Goal: Navigation & Orientation: Go to known website

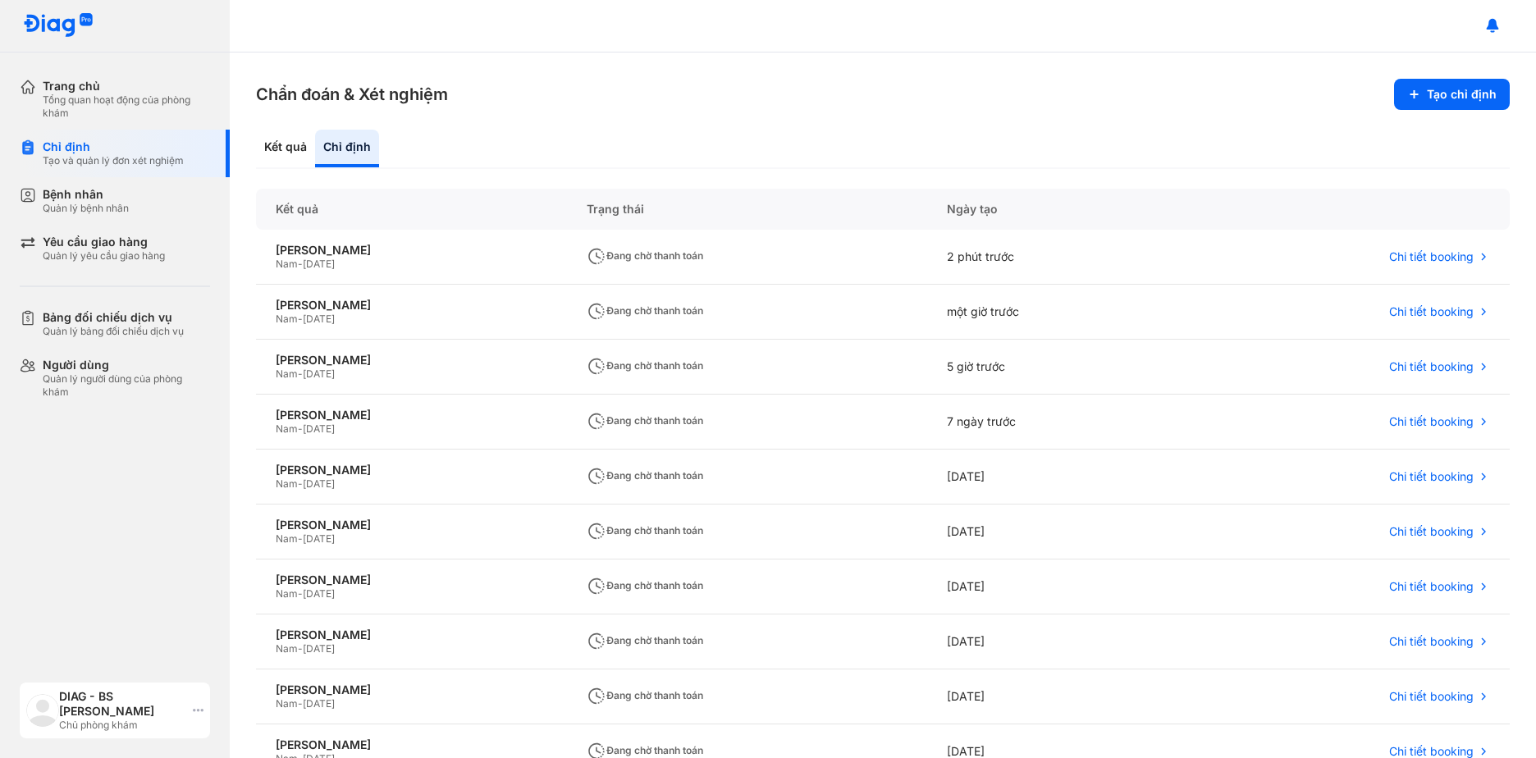
click at [196, 710] on icon at bounding box center [198, 710] width 11 height 13
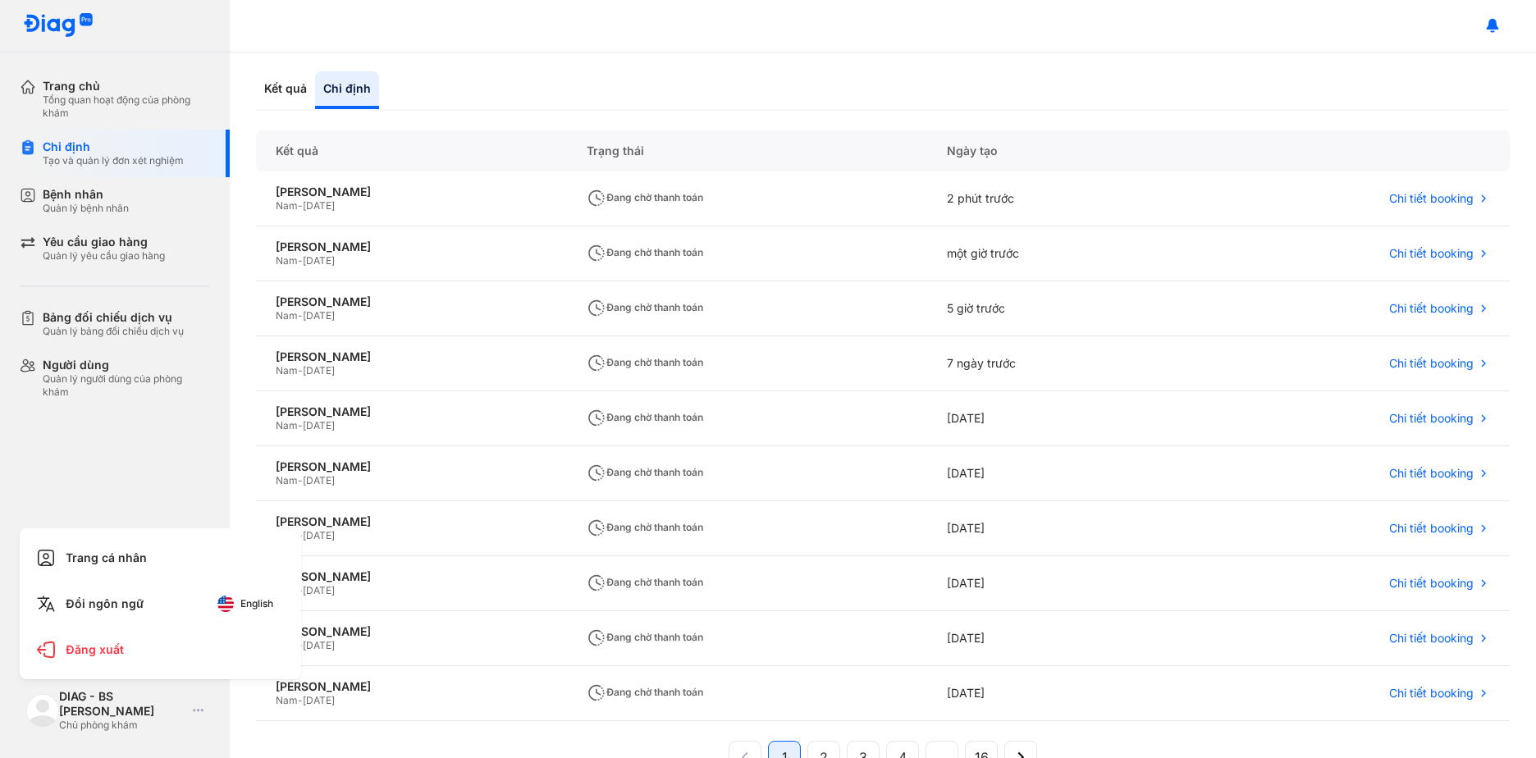
scroll to position [140, 0]
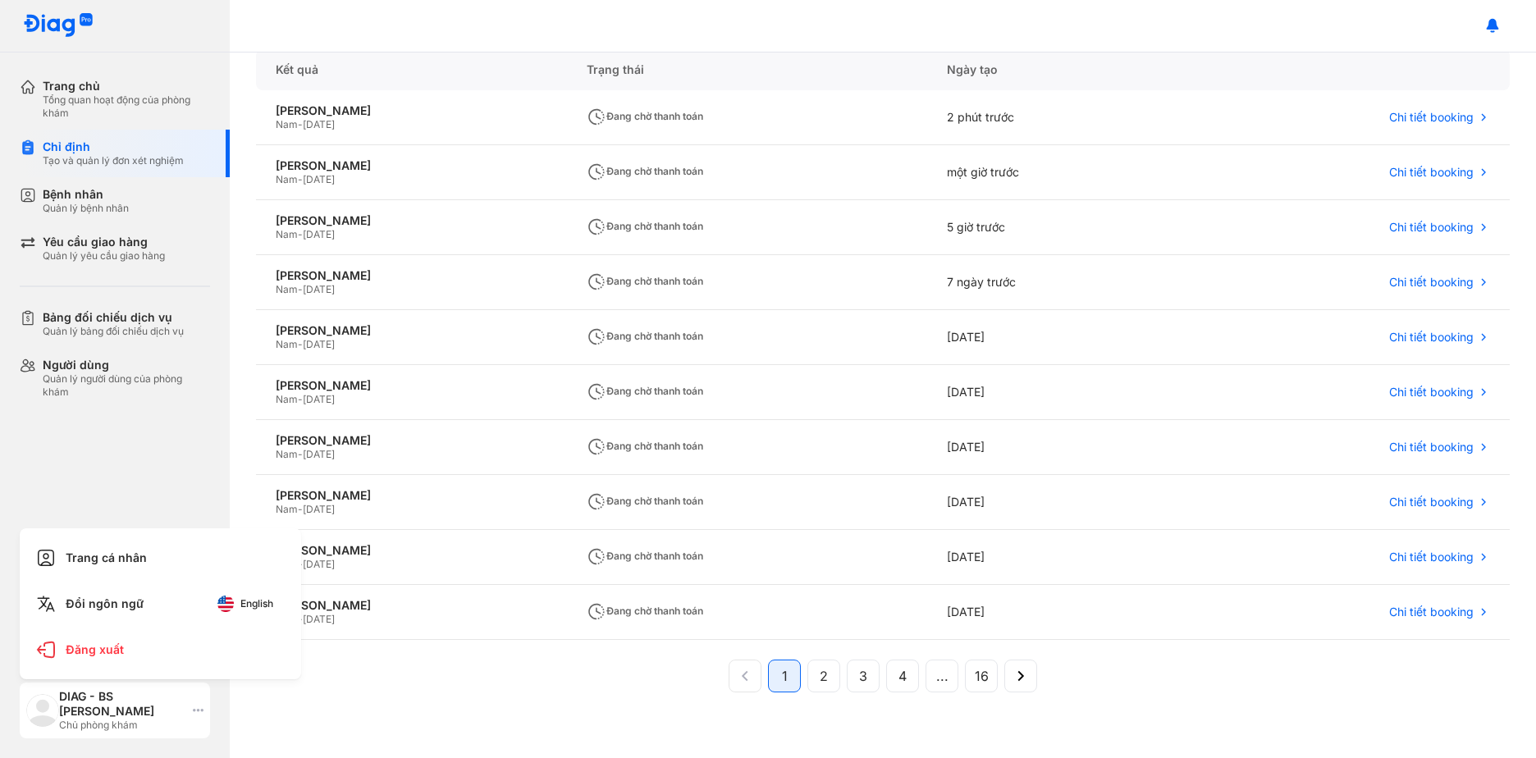
click at [190, 716] on div "DIAG - BS Bùi Quốc Cường Chủ phòng khám" at bounding box center [115, 711] width 190 height 56
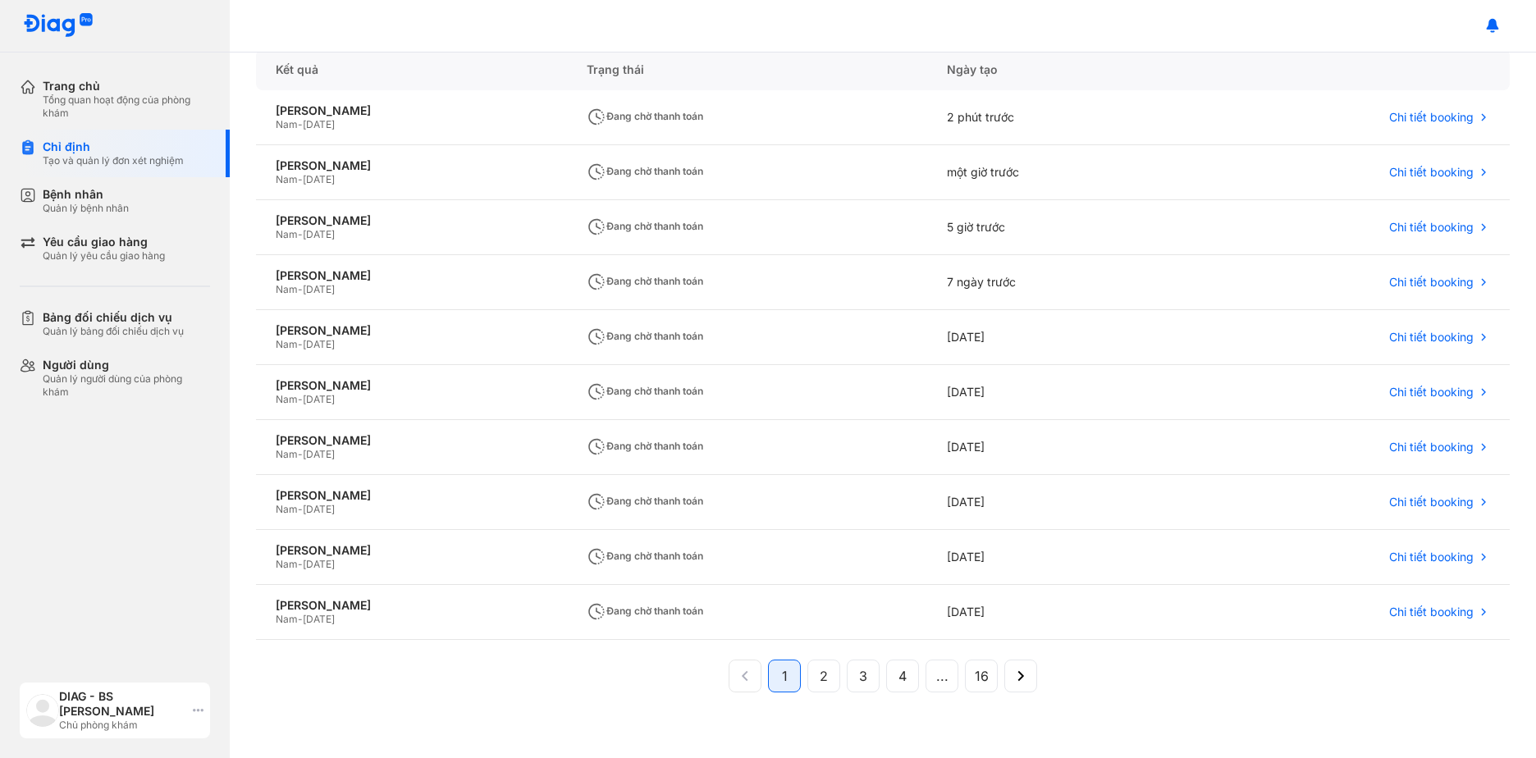
click at [194, 711] on use at bounding box center [198, 710] width 11 height 3
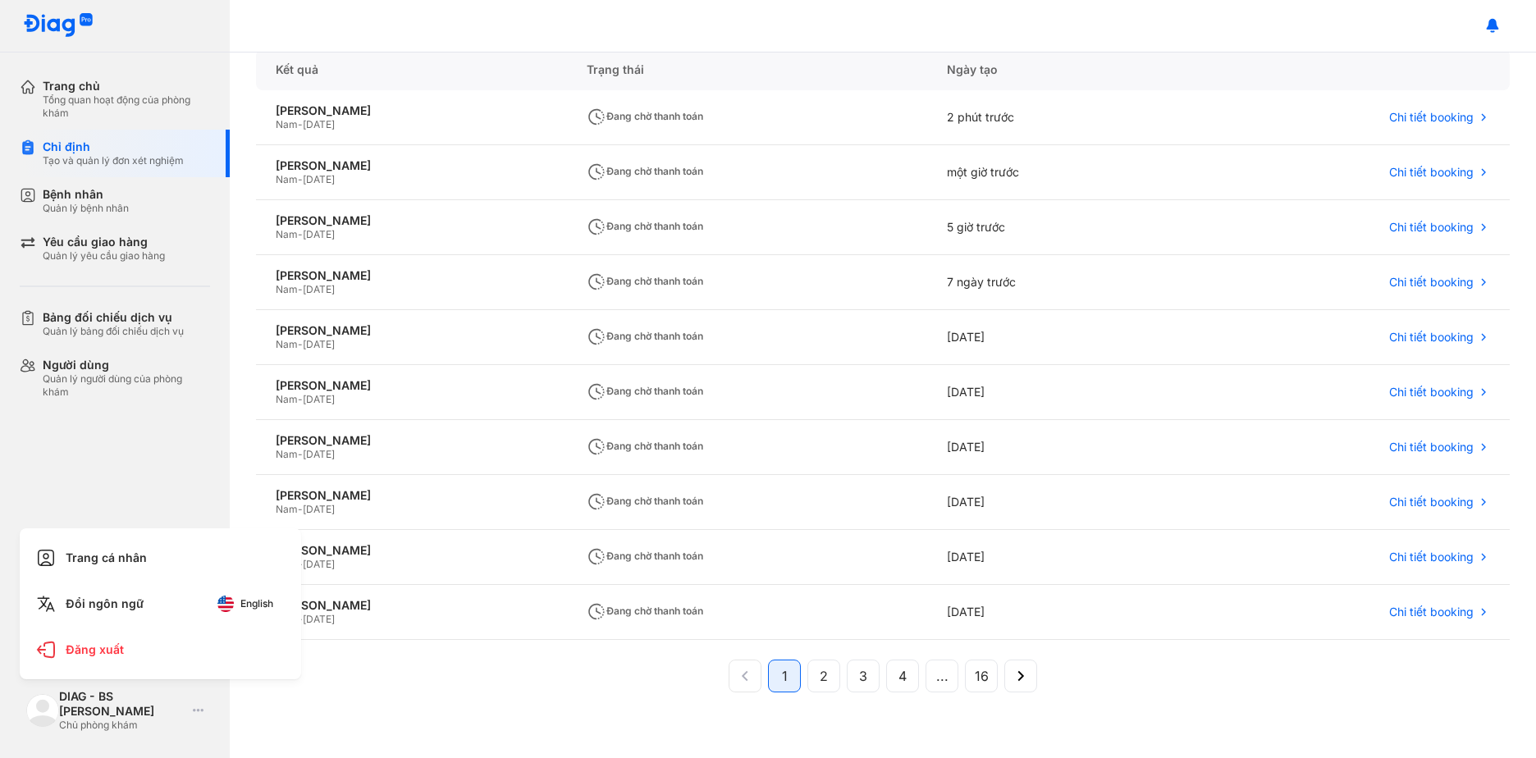
click at [89, 476] on div "Trang chủ Tổng quan hoạt động của phòng khám Chỉ định Tạo và quản lý đơn xét ng…" at bounding box center [115, 379] width 230 height 758
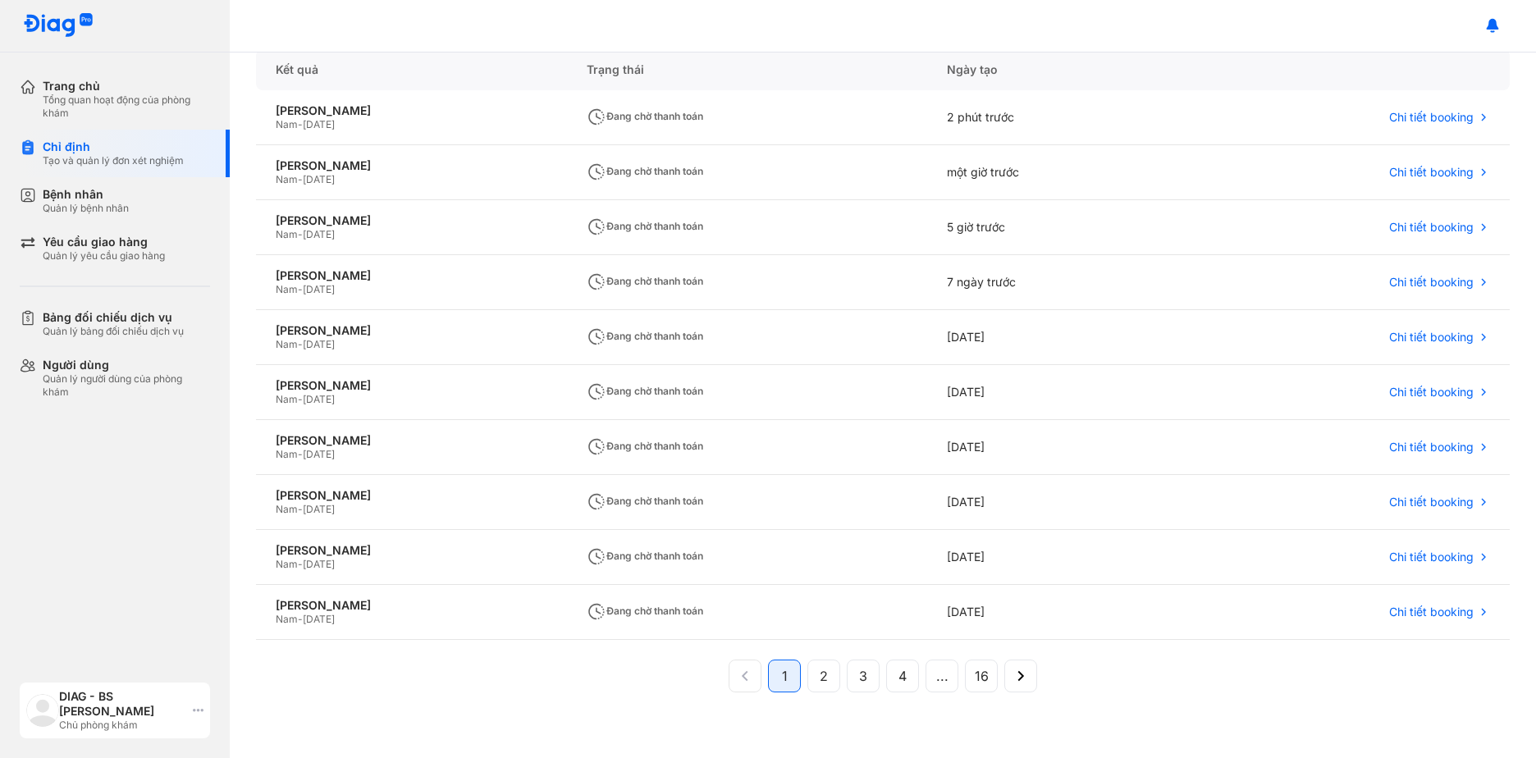
click at [197, 711] on use at bounding box center [198, 710] width 11 height 3
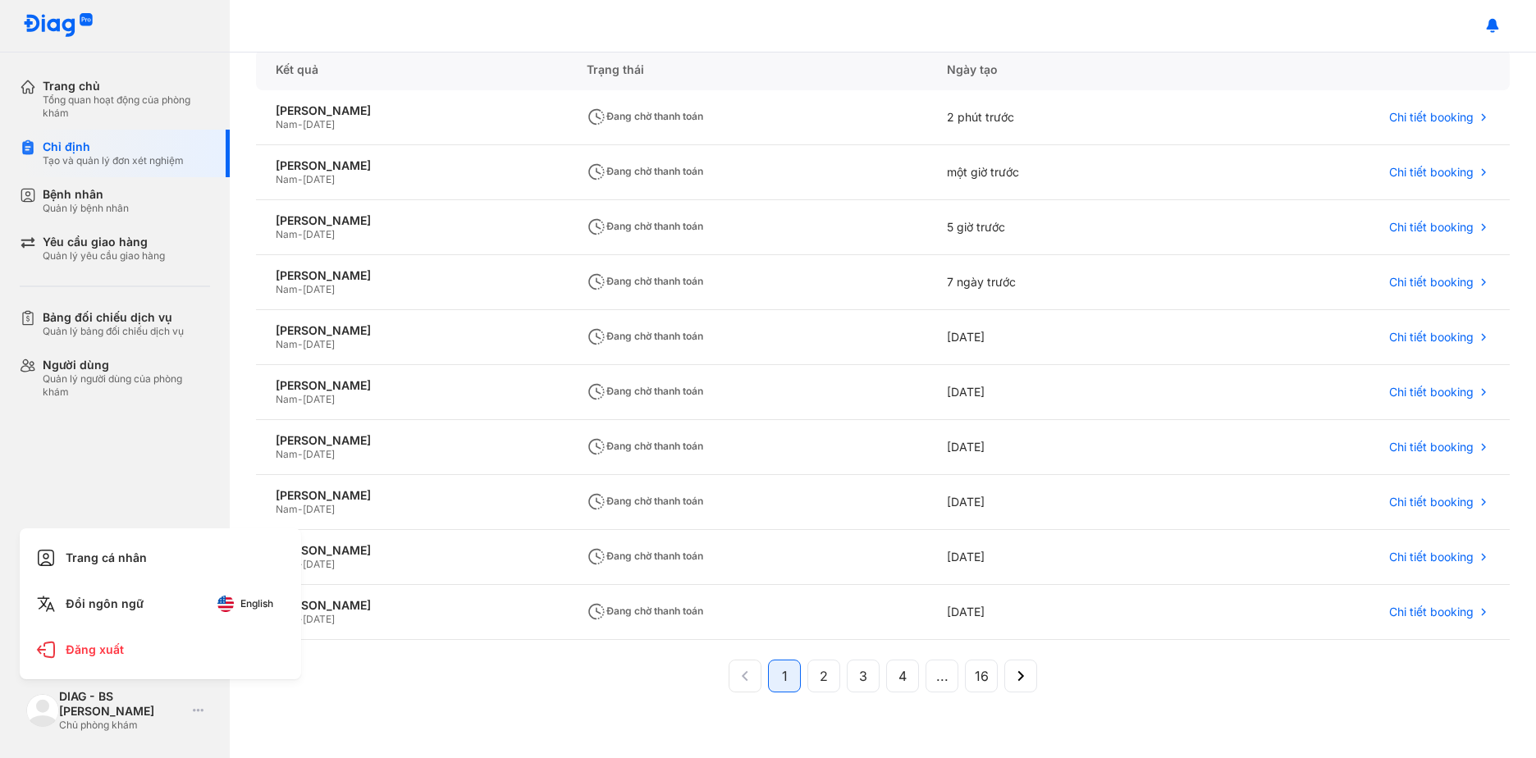
click at [173, 478] on div "Trang chủ Tổng quan hoạt động của phòng khám Chỉ định Tạo và quản lý đơn xét ng…" at bounding box center [115, 379] width 230 height 758
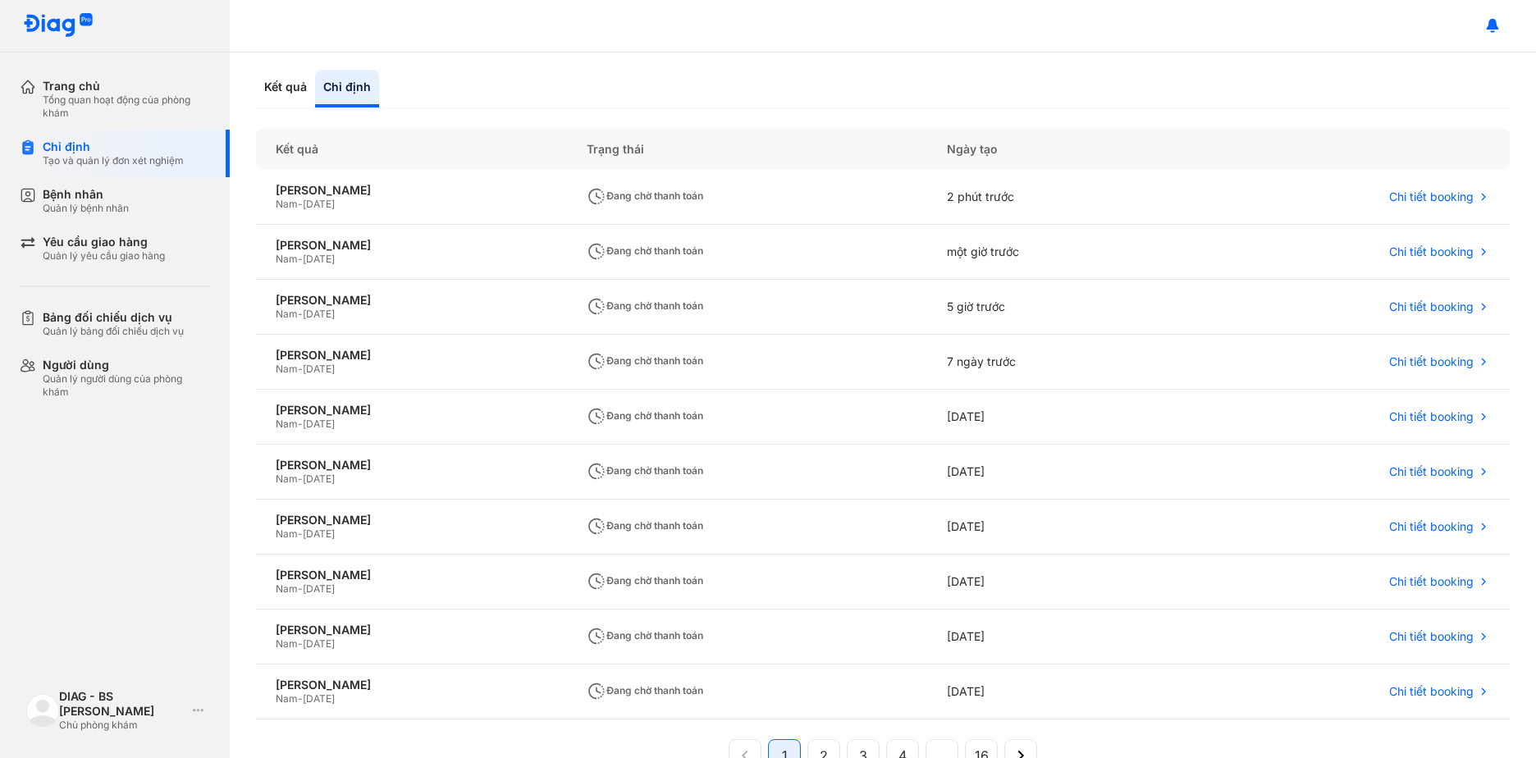
scroll to position [0, 0]
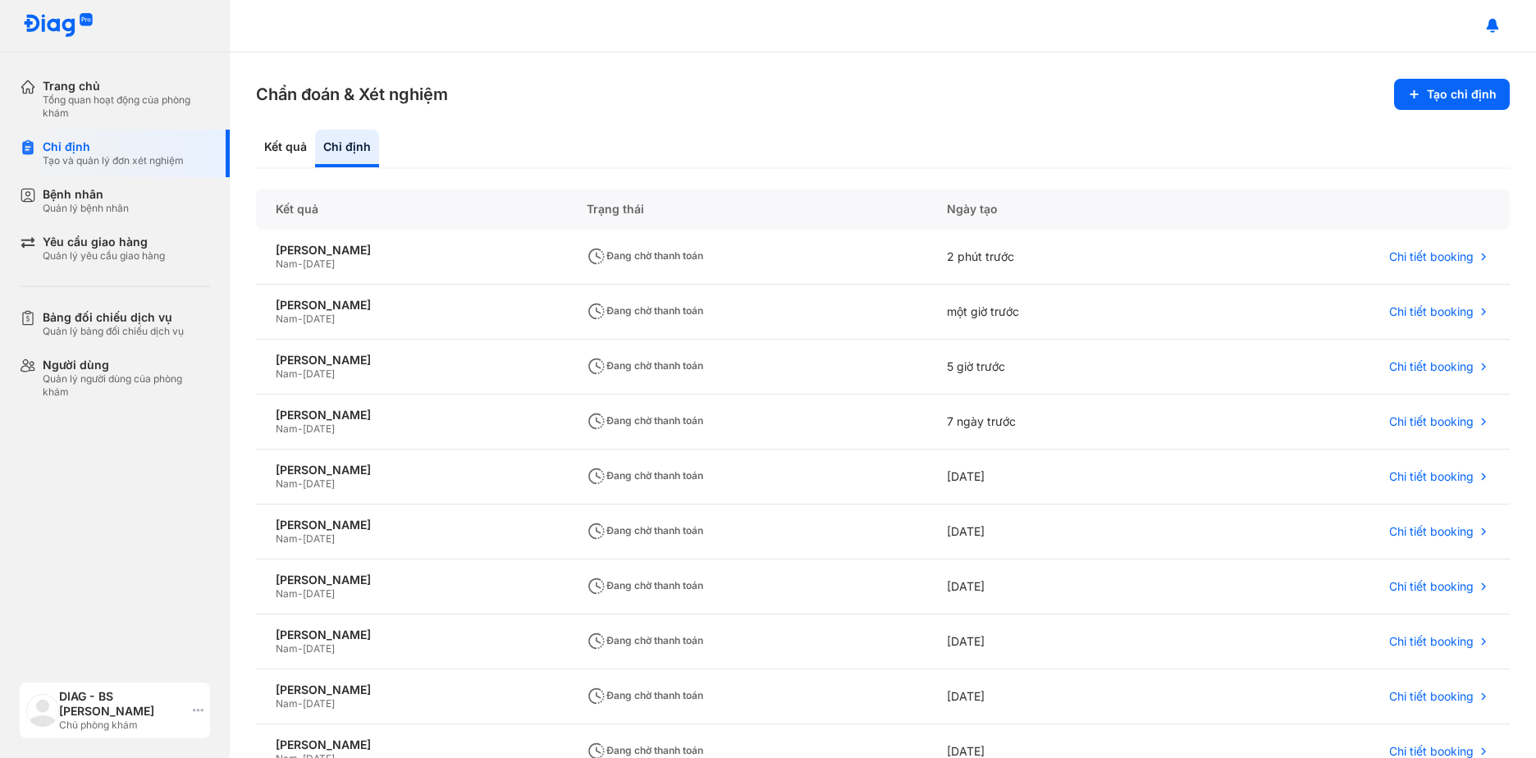
click at [184, 707] on div "DIAG - BS [PERSON_NAME]" at bounding box center [122, 704] width 127 height 30
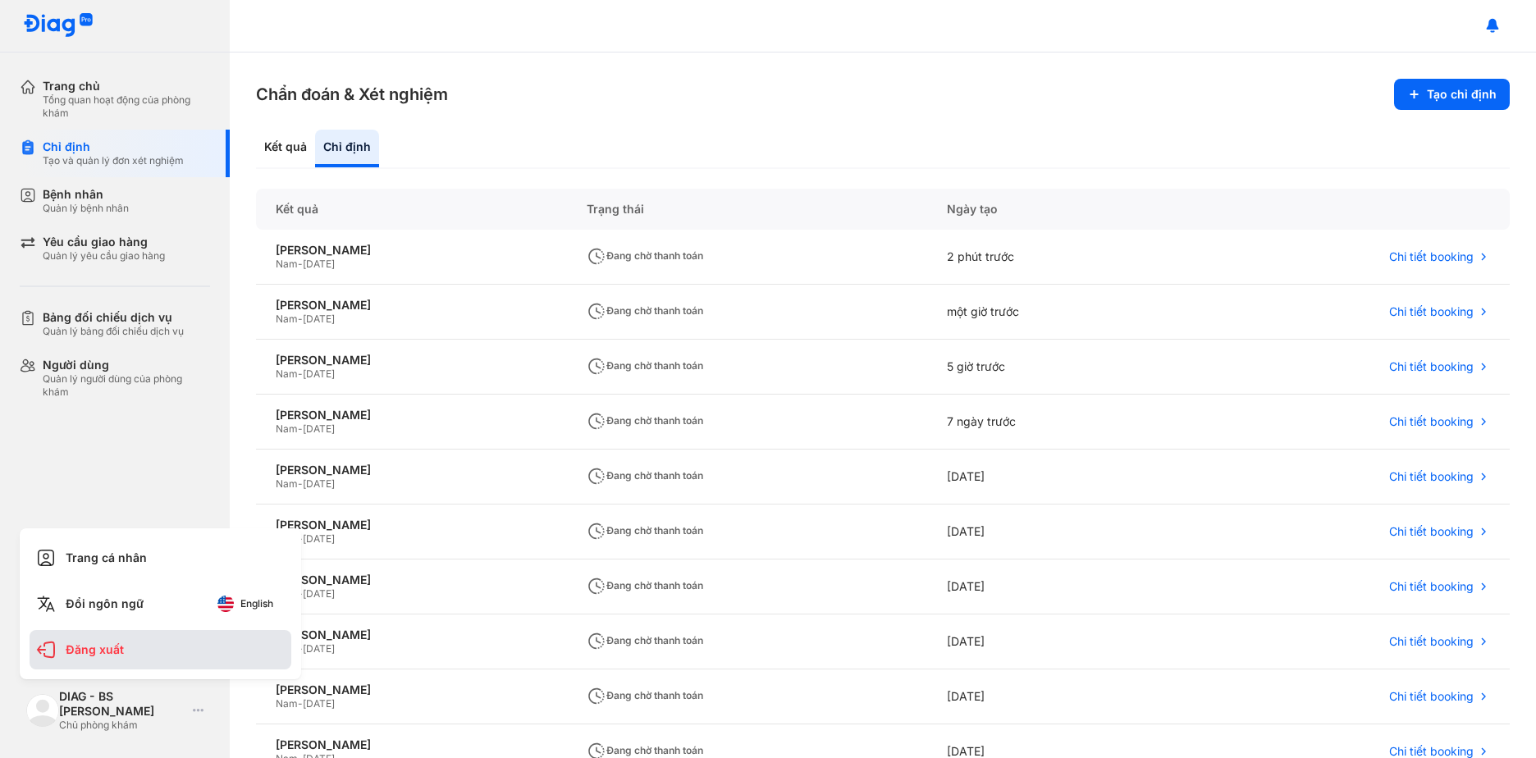
click at [182, 661] on div "Đăng xuất" at bounding box center [161, 649] width 262 height 39
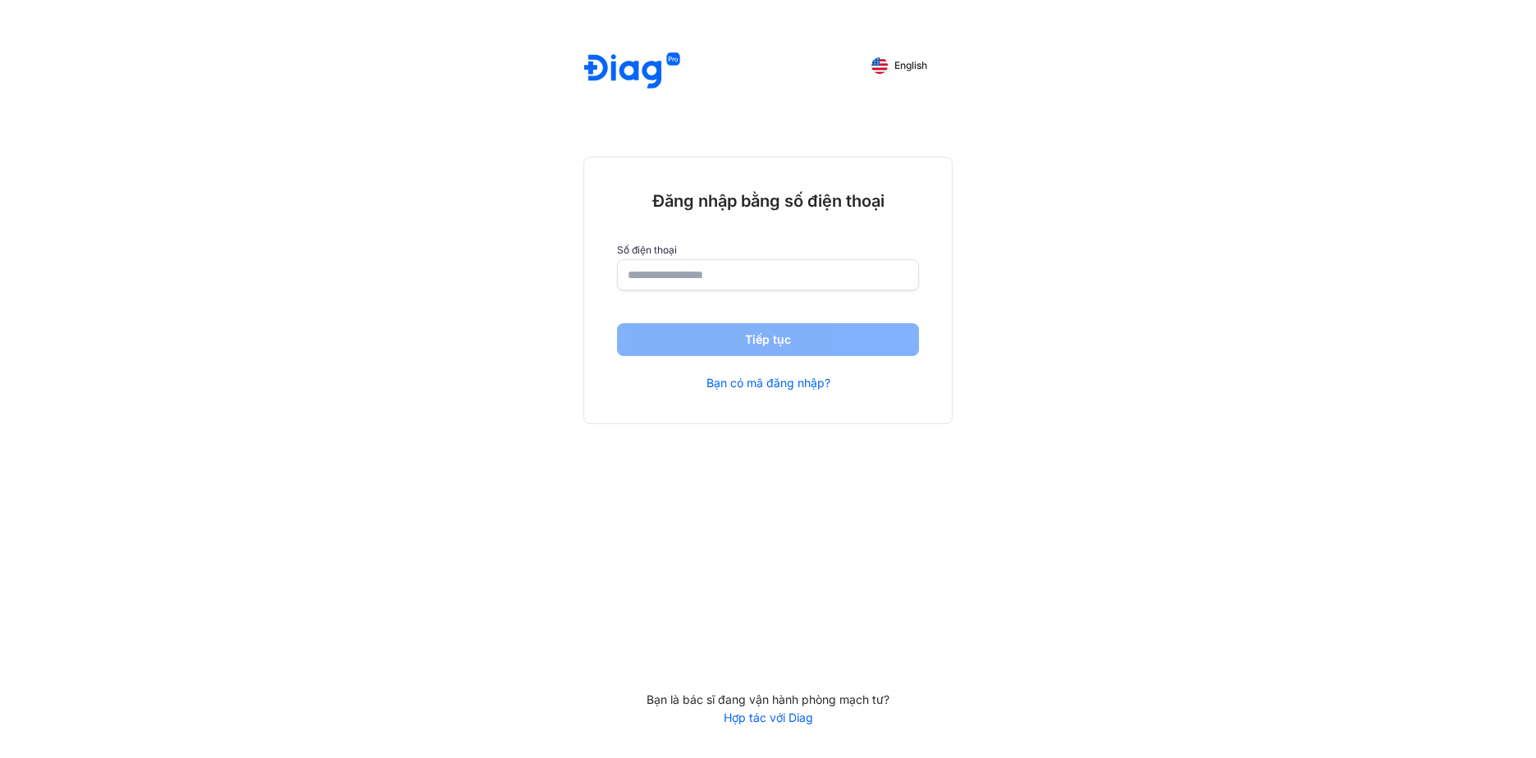
click at [668, 281] on input "number" at bounding box center [768, 275] width 281 height 30
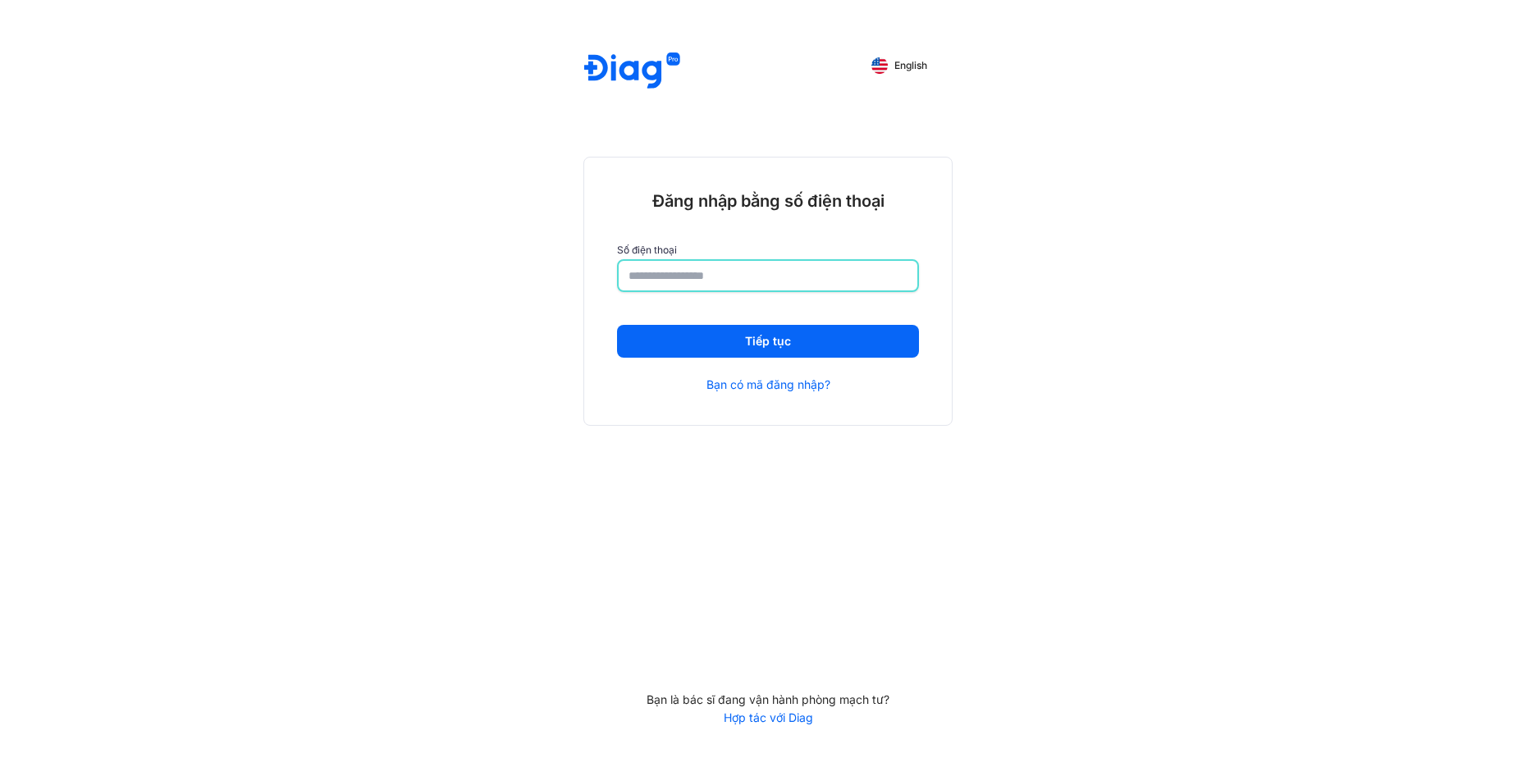
type input "**********"
click at [717, 345] on button "Tiếp tục" at bounding box center [768, 343] width 302 height 33
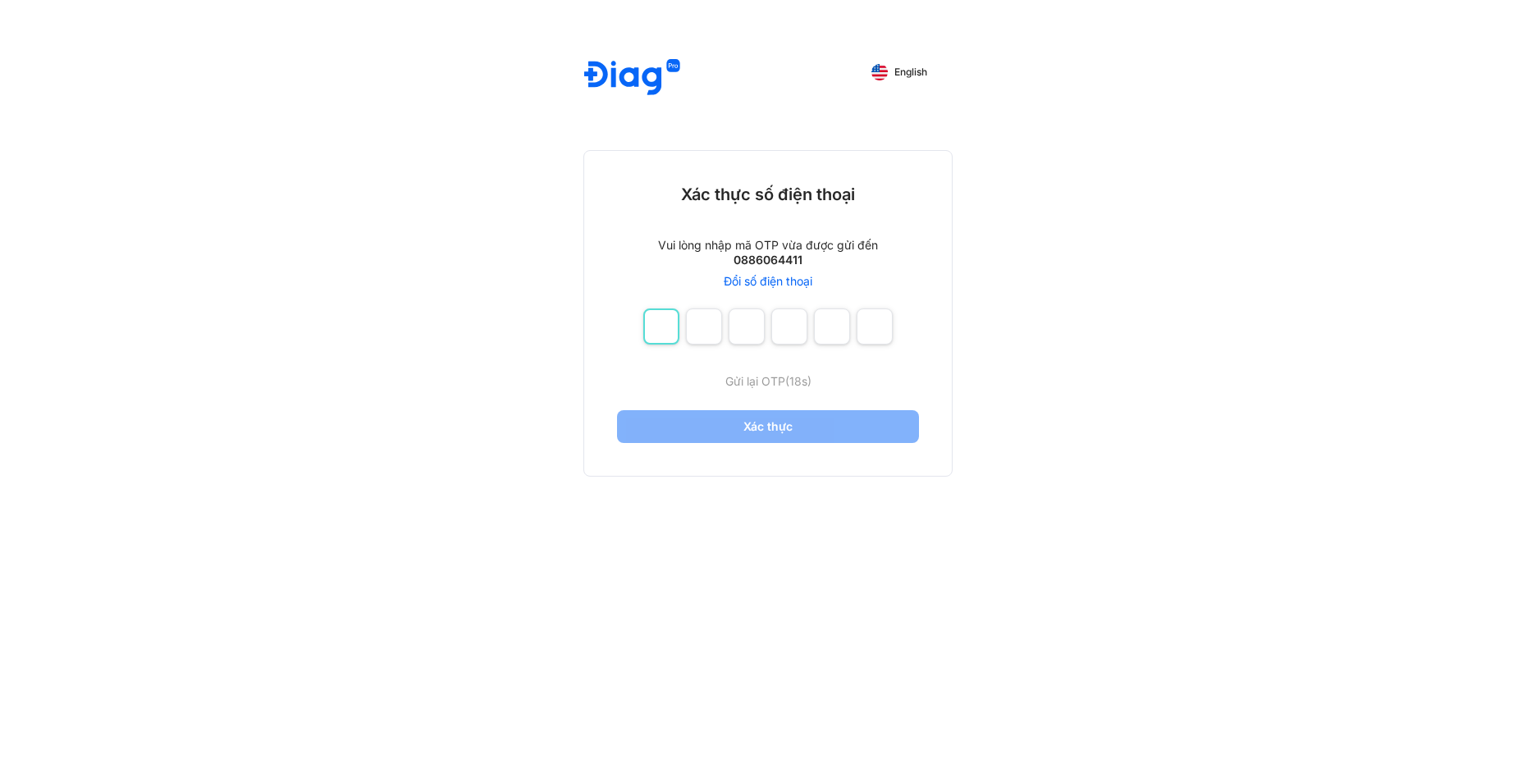
click at [662, 322] on input "number" at bounding box center [661, 327] width 36 height 36
type input "*"
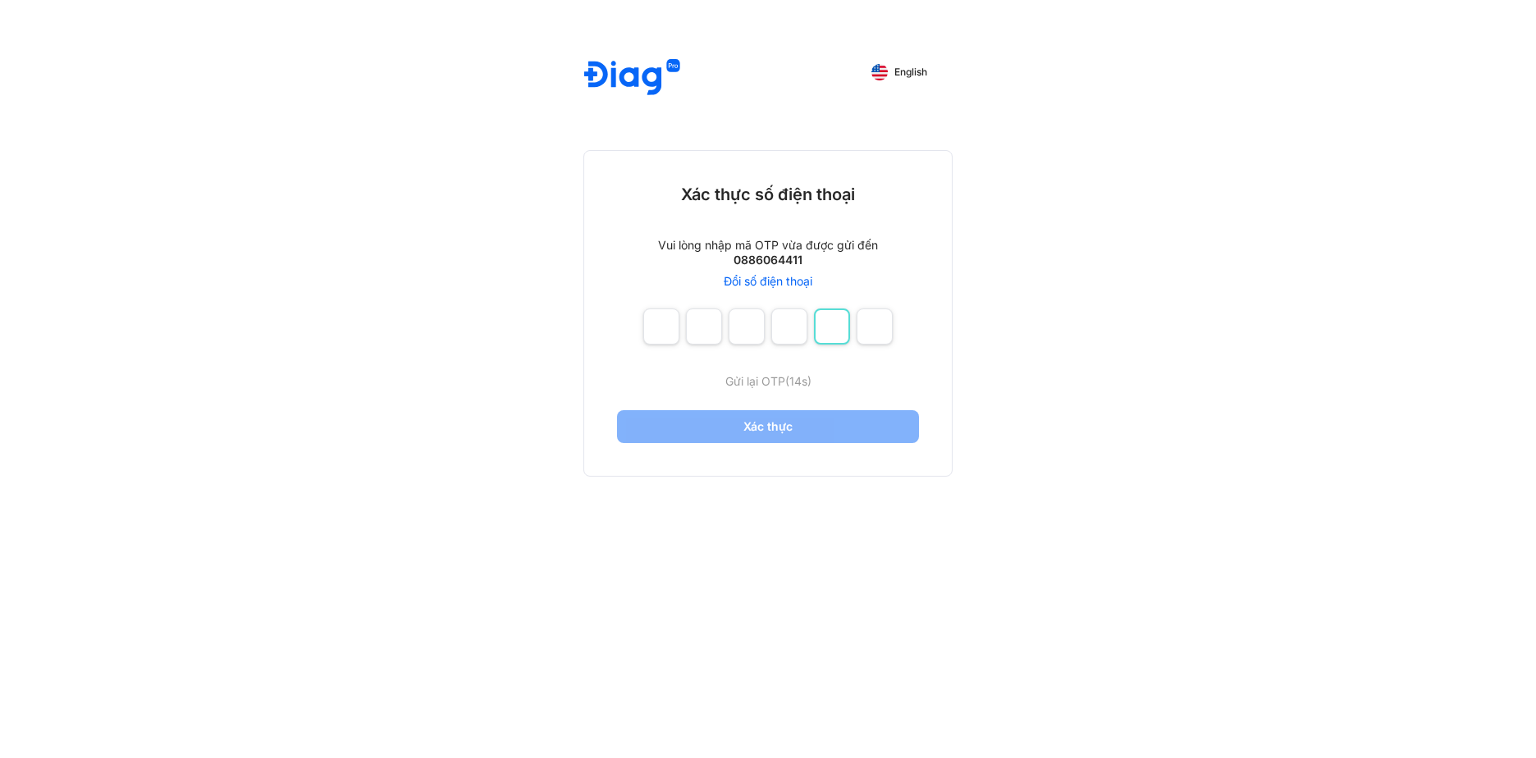
type input "*"
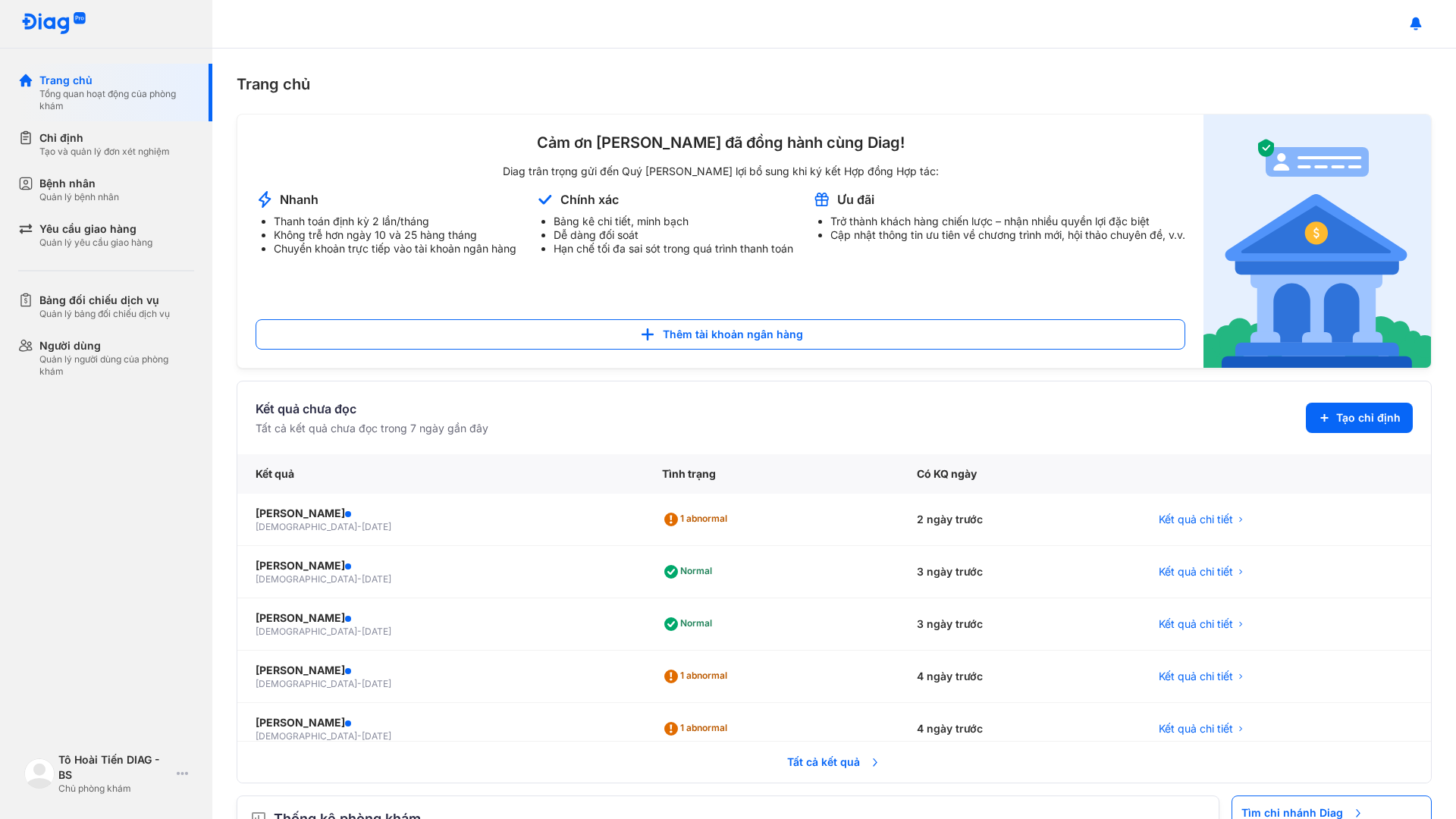
click at [640, 156] on div "Cảm ơn Quý Bác Sĩ đã đồng hành cùng Diag! Diag trân trọng gửi đến Quý Bác Sĩ Qu…" at bounding box center [721, 241] width 929 height 217
